Goal: Transaction & Acquisition: Purchase product/service

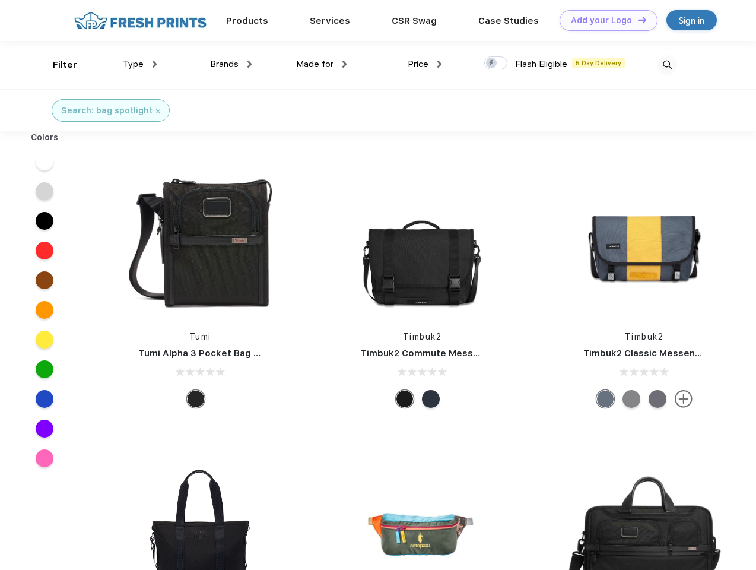
click at [604, 20] on link "Add your Logo Design Tool" at bounding box center [609, 20] width 98 height 21
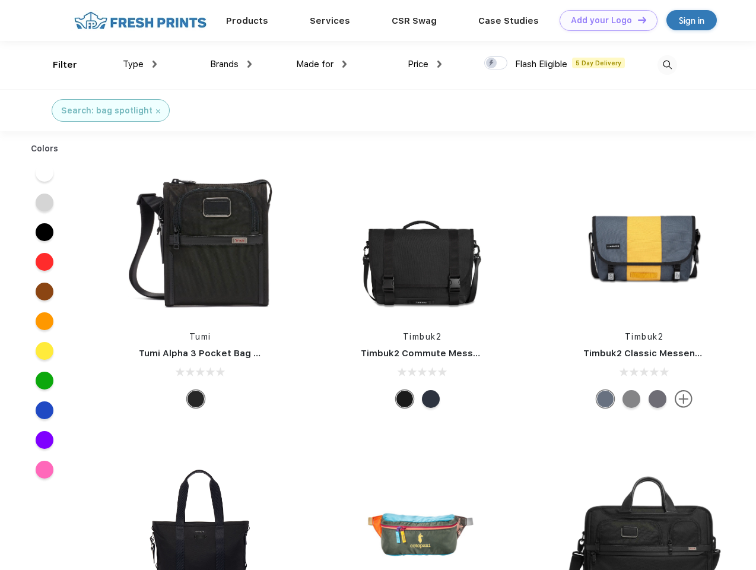
click at [0, 0] on div "Design Tool" at bounding box center [0, 0] width 0 height 0
click at [637, 20] on link "Add your Logo Design Tool" at bounding box center [609, 20] width 98 height 21
click at [57, 65] on div "Filter" at bounding box center [65, 65] width 24 height 14
click at [140, 64] on span "Type" at bounding box center [133, 64] width 21 height 11
click at [231, 64] on span "Brands" at bounding box center [224, 64] width 28 height 11
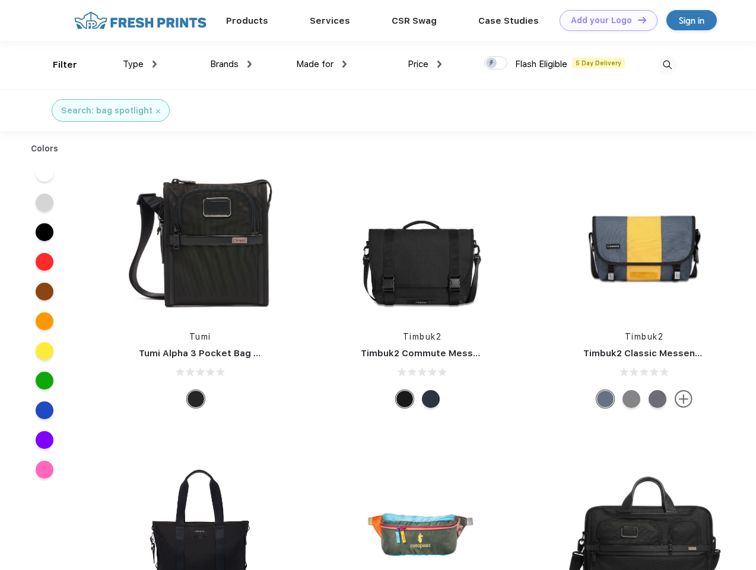
click at [322, 64] on span "Made for" at bounding box center [314, 64] width 37 height 11
click at [425, 64] on span "Price" at bounding box center [418, 64] width 21 height 11
click at [496, 63] on div at bounding box center [495, 62] width 23 height 13
click at [492, 63] on input "checkbox" at bounding box center [488, 60] width 8 height 8
checkbox input "true"
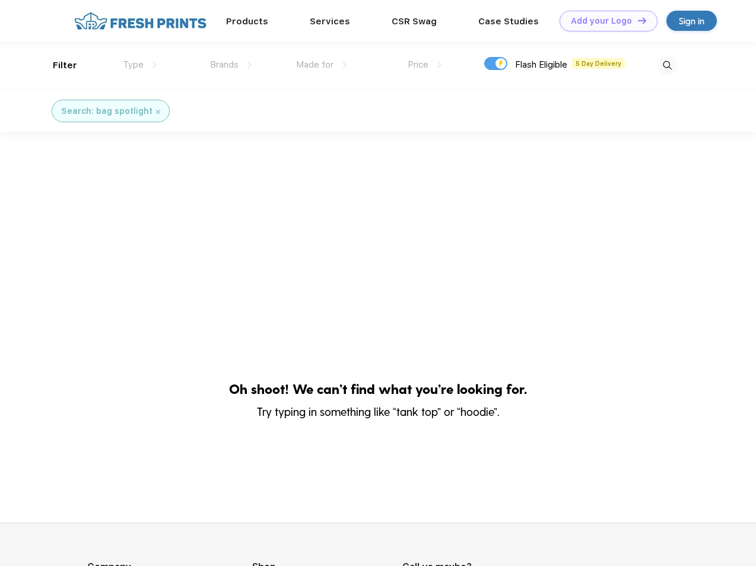
click at [667, 65] on img at bounding box center [667, 66] width 20 height 20
